Goal: Task Accomplishment & Management: Manage account settings

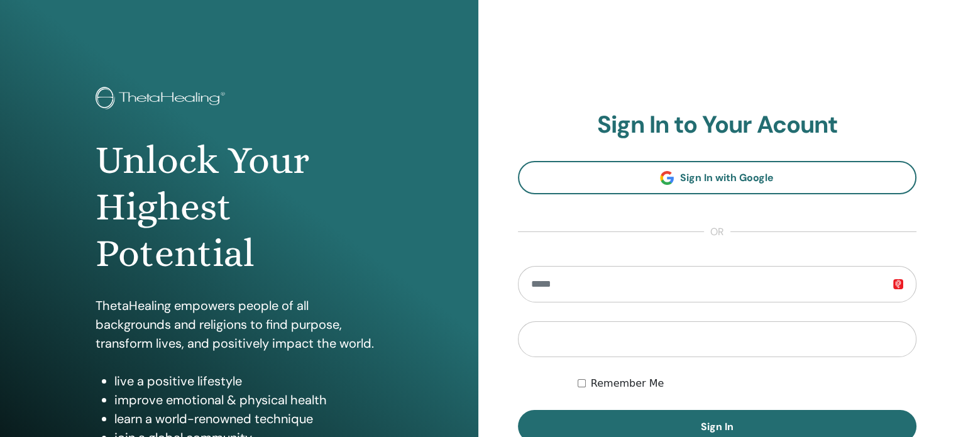
click at [616, 273] on input "email" at bounding box center [717, 284] width 399 height 36
type input "**********"
click at [518, 410] on button "Sign In" at bounding box center [717, 426] width 399 height 33
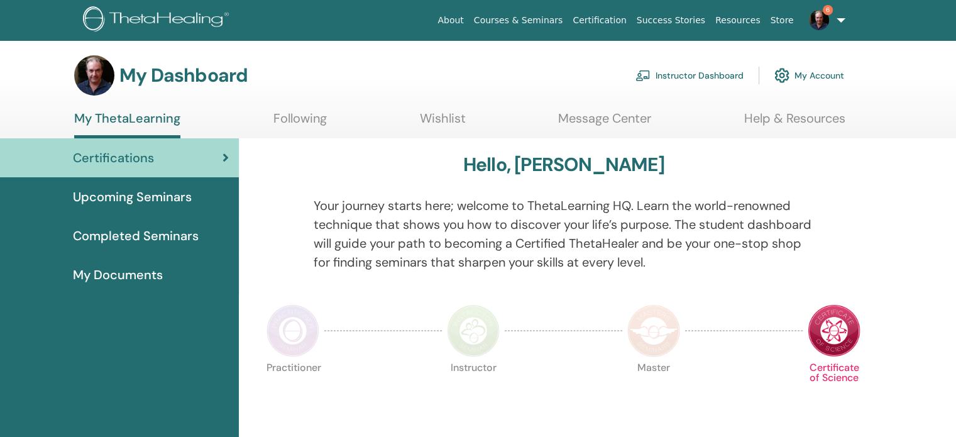
click at [704, 82] on link "Instructor Dashboard" at bounding box center [689, 76] width 108 height 28
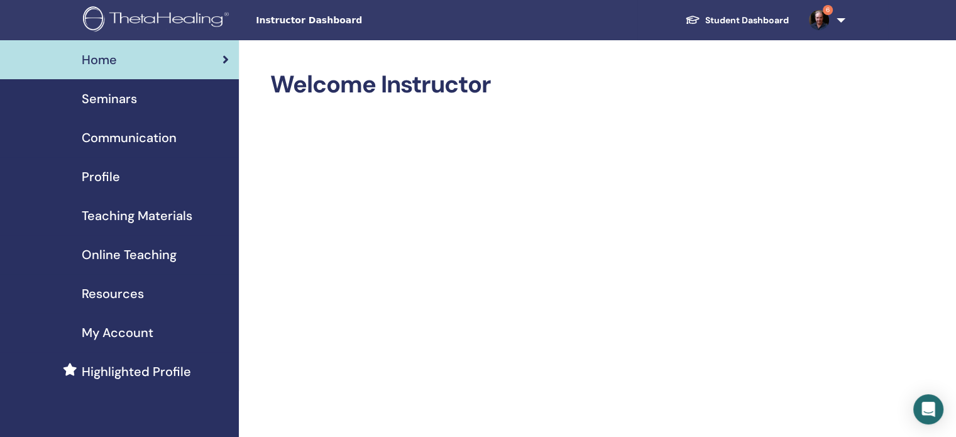
click at [130, 113] on link "Seminars" at bounding box center [119, 98] width 239 height 39
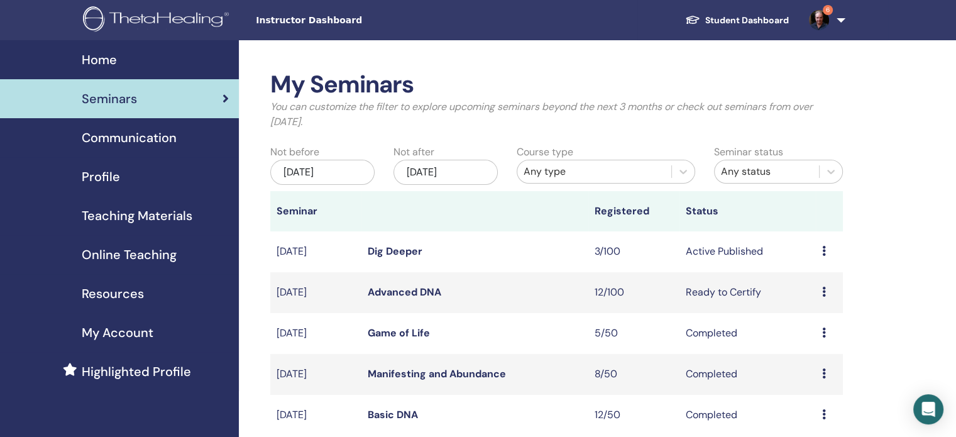
click at [822, 251] on icon at bounding box center [824, 251] width 4 height 10
click at [805, 297] on link "Attendees" at bounding box center [813, 298] width 48 height 13
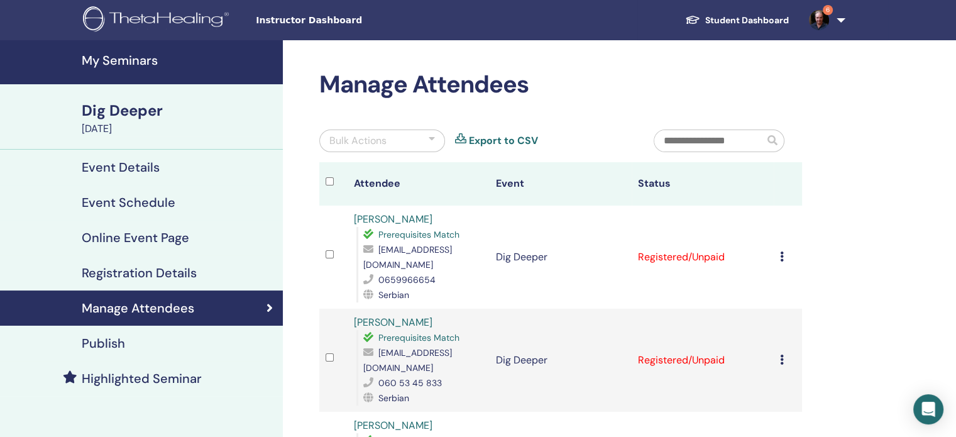
click at [410, 217] on link "[PERSON_NAME]" at bounding box center [393, 218] width 79 height 13
click at [843, 19] on link "6" at bounding box center [825, 20] width 52 height 40
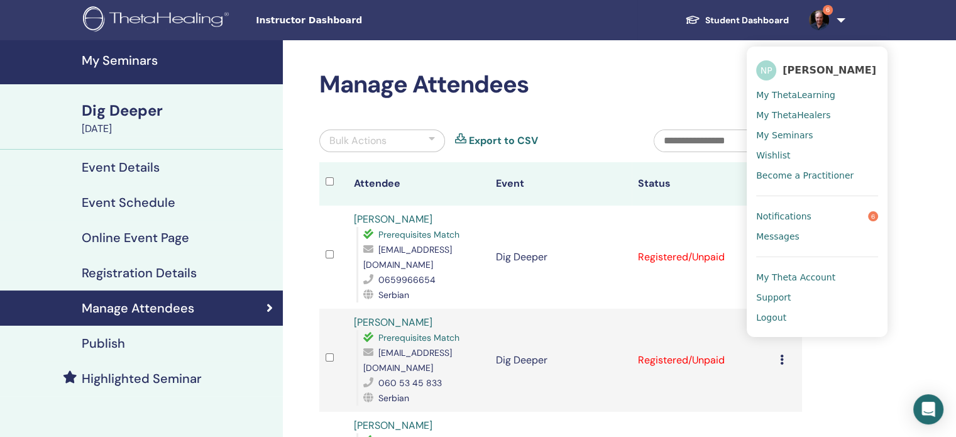
click at [769, 319] on span "Logout" at bounding box center [771, 317] width 30 height 11
